Goal: Transaction & Acquisition: Purchase product/service

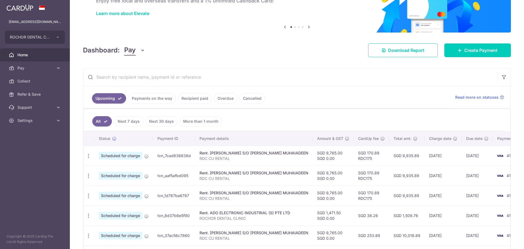
scroll to position [55, 0]
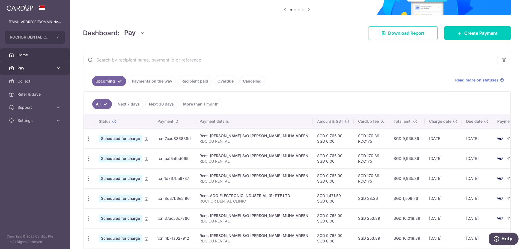
click at [24, 68] on span "Pay" at bounding box center [35, 67] width 36 height 5
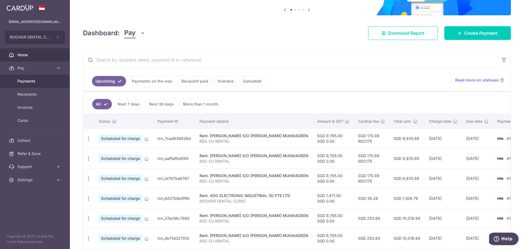
click at [38, 81] on span "Payments" at bounding box center [35, 80] width 36 height 5
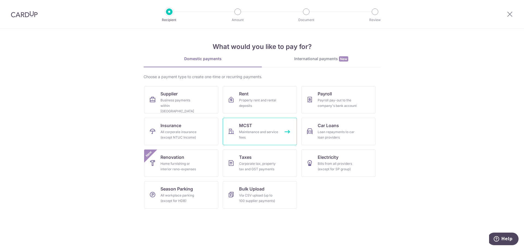
click at [255, 132] on div "Maintenance and service fees" at bounding box center [258, 134] width 39 height 11
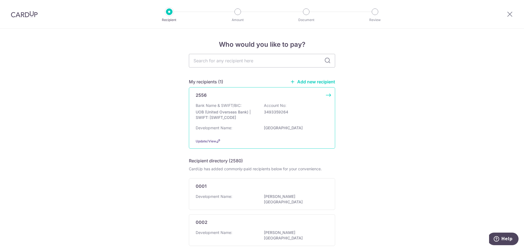
click at [237, 113] on p "UOB (United Overseas Bank) | SWIFT: UOVBSGSGXXX" at bounding box center [226, 114] width 61 height 11
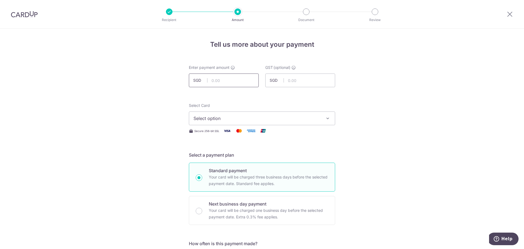
click at [210, 81] on input "text" at bounding box center [224, 80] width 70 height 14
click at [222, 80] on input "45456.0" at bounding box center [224, 80] width 70 height 14
click at [219, 81] on input "45456.0" at bounding box center [224, 80] width 70 height 14
click at [229, 81] on input "4546.0" at bounding box center [224, 80] width 70 height 14
type input "4,546.05"
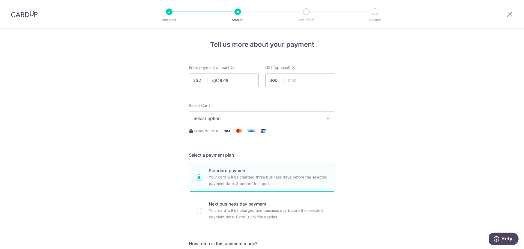
click at [325, 117] on icon "button" at bounding box center [327, 117] width 5 height 5
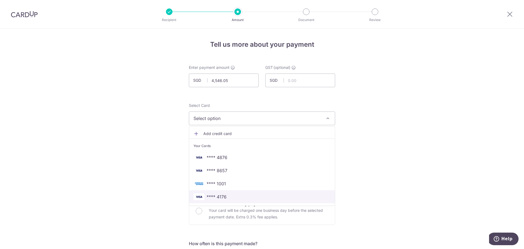
click at [226, 195] on span "**** 4176" at bounding box center [262, 196] width 137 height 7
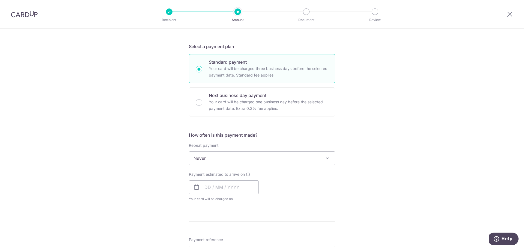
scroll to position [109, 0]
click at [325, 157] on span at bounding box center [327, 157] width 7 height 7
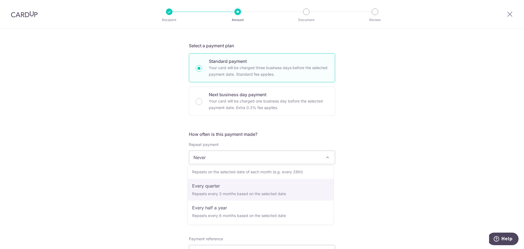
select select "4"
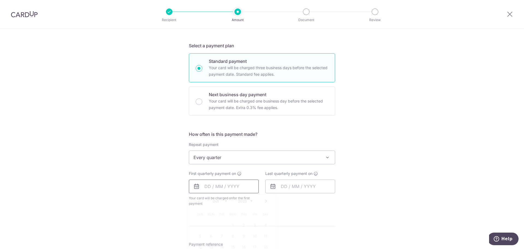
click at [238, 187] on input "text" at bounding box center [224, 186] width 70 height 14
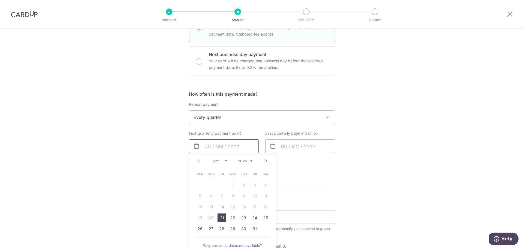
scroll to position [164, 0]
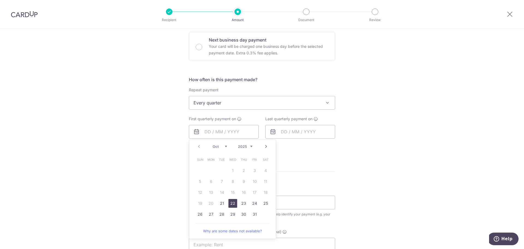
click at [231, 202] on link "22" at bounding box center [232, 203] width 9 height 9
type input "22/10/2025"
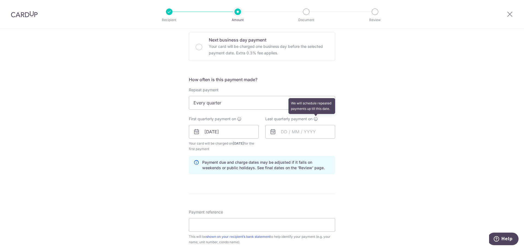
click at [315, 119] on icon at bounding box center [316, 119] width 4 height 4
click at [297, 132] on input "text" at bounding box center [300, 132] width 70 height 14
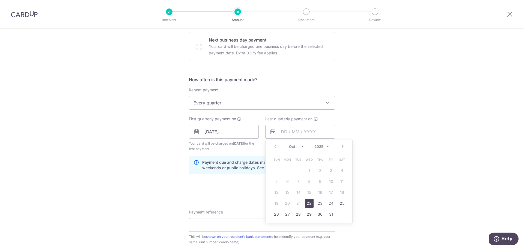
click at [326, 146] on select "2025 2026 2027 2028 2029 2030 2031 2032 2033 2034 2035" at bounding box center [321, 146] width 14 height 4
click at [288, 201] on link "22" at bounding box center [287, 203] width 9 height 9
type input "22/10/2035"
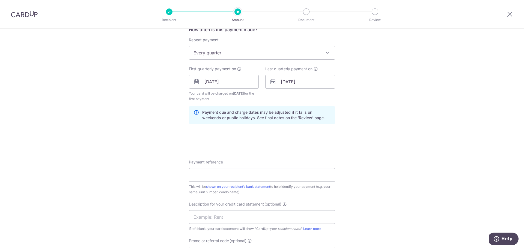
scroll to position [218, 0]
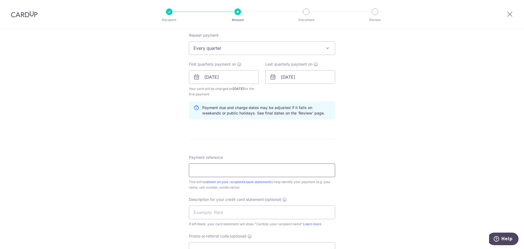
click at [204, 171] on input "Payment reference" at bounding box center [262, 170] width 146 height 14
click at [231, 170] on input "ROCHOR DENTAL CLINIC BLS 314 315 31" at bounding box center [262, 170] width 146 height 14
click at [279, 169] on input "ROCHOR DENTALCLINIC BLS 314 315 31" at bounding box center [262, 170] width 146 height 14
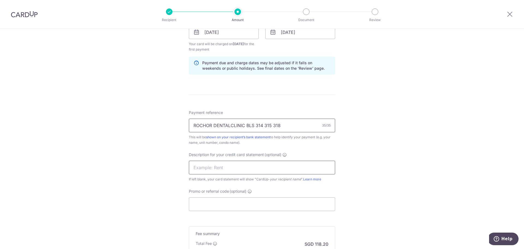
scroll to position [273, 0]
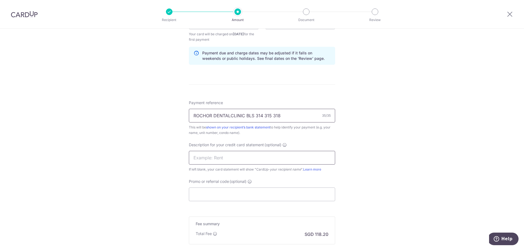
type input "ROCHOR DENTALCLINIC BLS 314 315 318"
click at [195, 155] on input "text" at bounding box center [262, 158] width 146 height 14
type input "H"
type input "T"
type input "RDC CU MCST 255"
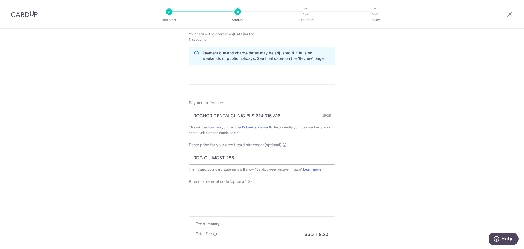
click at [198, 191] on input "Promo or referral code (optional)" at bounding box center [262, 194] width 146 height 14
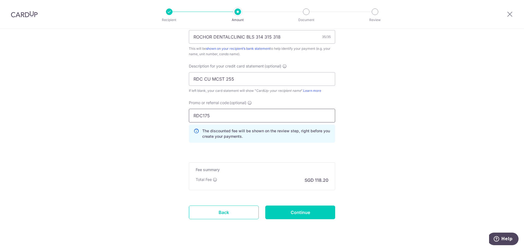
scroll to position [363, 0]
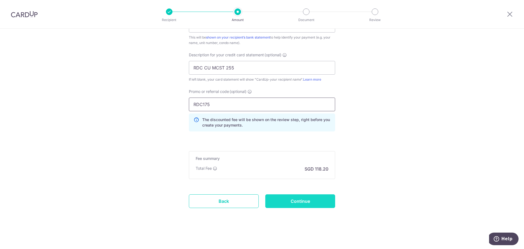
type input "RDC175"
click at [305, 200] on input "Continue" at bounding box center [300, 201] width 70 height 14
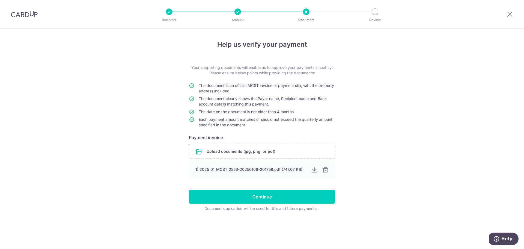
click at [426, 137] on div "Help us verify your payment Your supporting documents will enable us to approve…" at bounding box center [262, 139] width 524 height 220
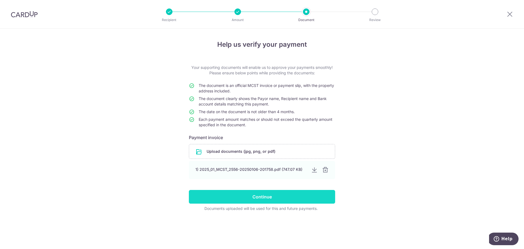
click at [255, 195] on input "Continue" at bounding box center [262, 197] width 146 height 14
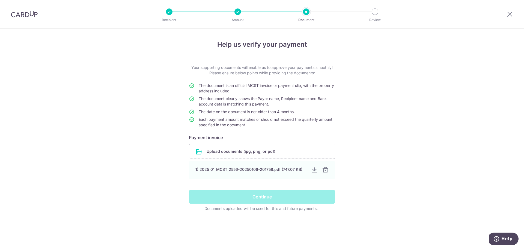
click at [258, 198] on div "Continue" at bounding box center [262, 197] width 153 height 14
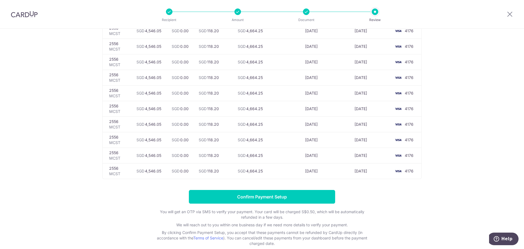
scroll to position [574, 0]
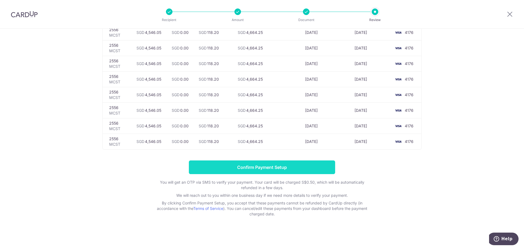
click at [264, 168] on input "Confirm Payment Setup" at bounding box center [262, 167] width 146 height 14
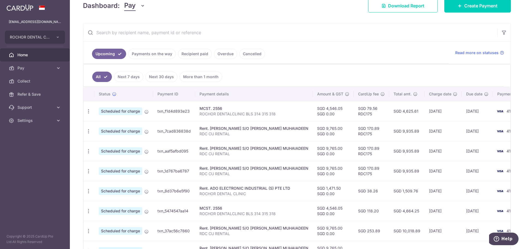
scroll to position [109, 0]
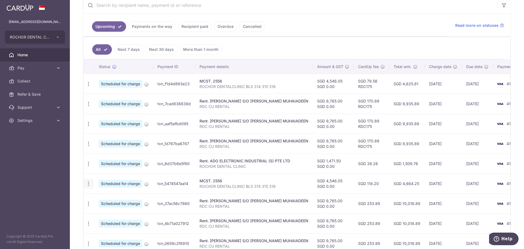
click at [90, 185] on icon "button" at bounding box center [89, 184] width 6 height 6
click at [111, 198] on span "Update payment" at bounding box center [117, 198] width 37 height 7
radio input "true"
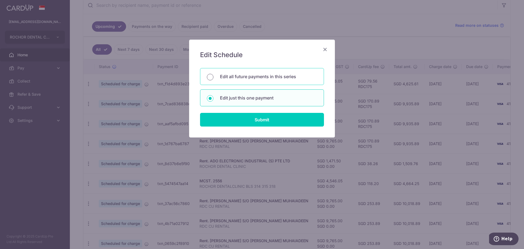
click at [211, 77] on input "Edit all future payments in this series" at bounding box center [210, 77] width 7 height 7
radio input "true"
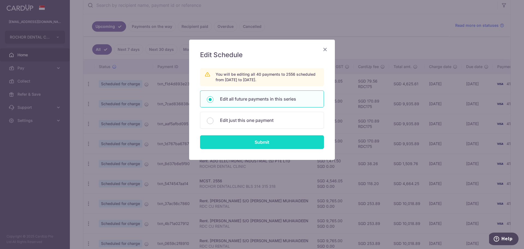
click at [258, 142] on input "Submit" at bounding box center [262, 142] width 124 height 14
radio input "true"
type input "4,546.05"
type input "0.00"
type input "ROCHOR DENTALCLINIC BLS 314 315 318"
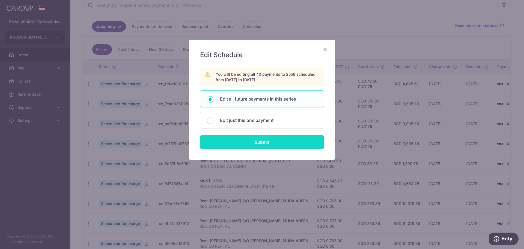
type input "RDC CU MCST 255"
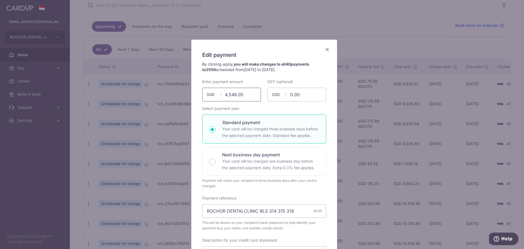
drag, startPoint x: 236, startPoint y: 94, endPoint x: 245, endPoint y: 95, distance: 8.8
click at [245, 95] on input "4,546.05" at bounding box center [231, 95] width 59 height 14
drag, startPoint x: 232, startPoint y: 94, endPoint x: 245, endPoint y: 95, distance: 12.8
click at [245, 95] on input "4,546.05" at bounding box center [231, 95] width 59 height 14
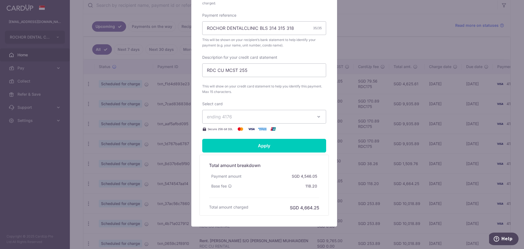
scroll to position [191, 0]
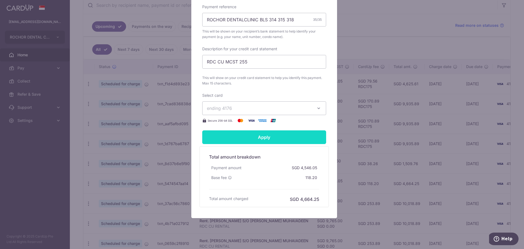
type input "4,545.96"
click at [263, 137] on input "Apply" at bounding box center [264, 137] width 124 height 14
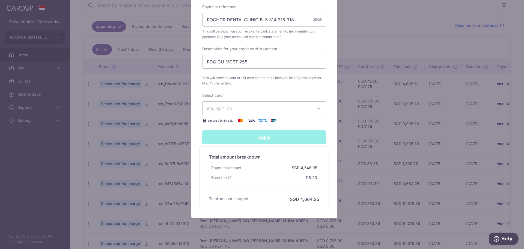
type input "Successfully Applied"
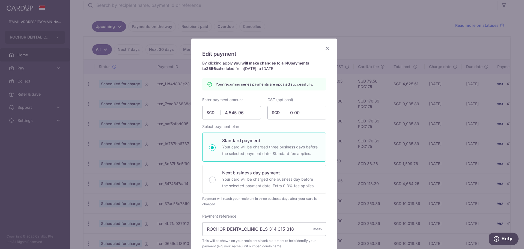
scroll to position [0, 0]
click at [325, 48] on icon "Close" at bounding box center [327, 49] width 7 height 7
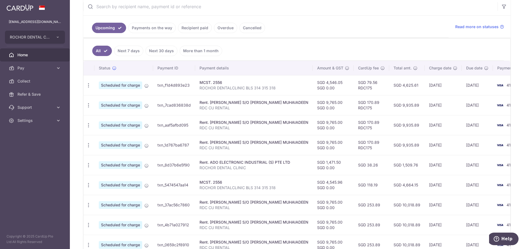
scroll to position [109, 0]
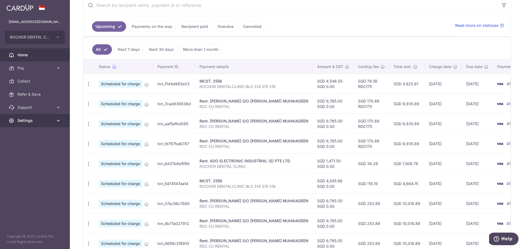
click at [58, 120] on icon at bounding box center [58, 120] width 5 height 5
click at [25, 147] on span "Logout" at bounding box center [35, 146] width 36 height 5
